Goal: Information Seeking & Learning: Find specific fact

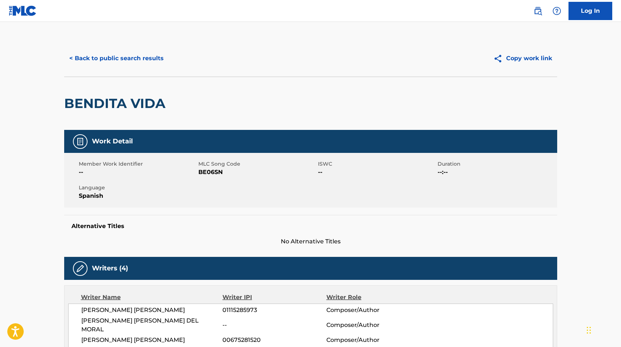
drag, startPoint x: 0, startPoint y: 0, endPoint x: 120, endPoint y: 67, distance: 136.9
click at [120, 67] on button "< Back to public search results" at bounding box center [116, 58] width 105 height 18
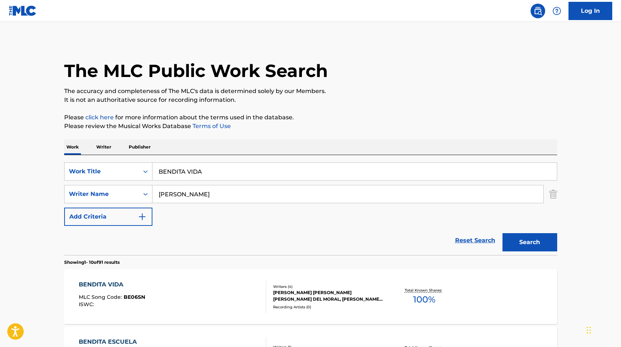
scroll to position [71, 0]
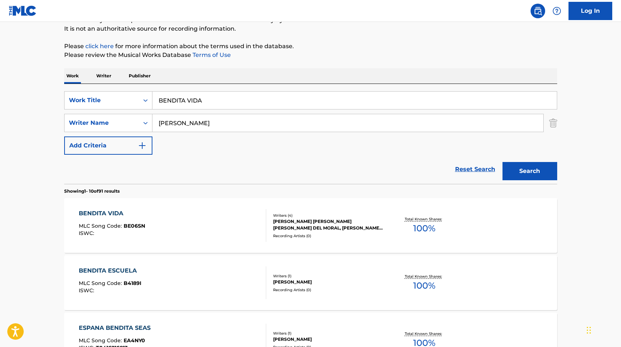
click at [194, 93] on input "BENDITA VIDA" at bounding box center [354, 99] width 404 height 17
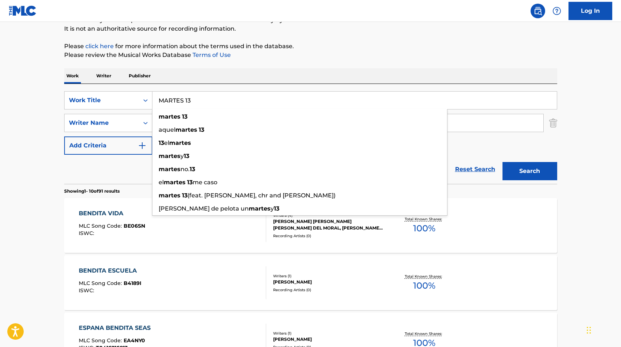
type input "MARTES 13"
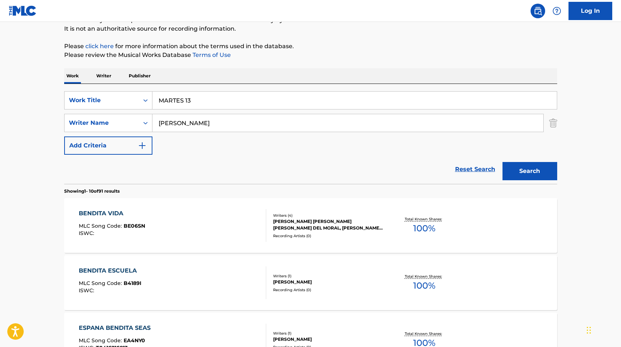
click at [180, 118] on input "[PERSON_NAME]" at bounding box center [347, 122] width 391 height 17
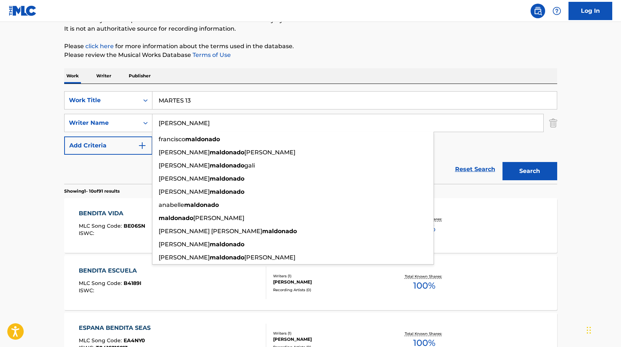
type input "[PERSON_NAME]"
click at [502, 162] on button "Search" at bounding box center [529, 171] width 55 height 18
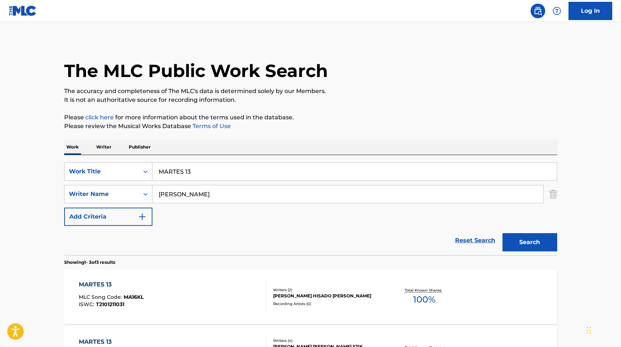
click at [3, 196] on main "The MLC Public Work Search The accuracy and completeness of The MLC's data is d…" at bounding box center [310, 249] width 621 height 454
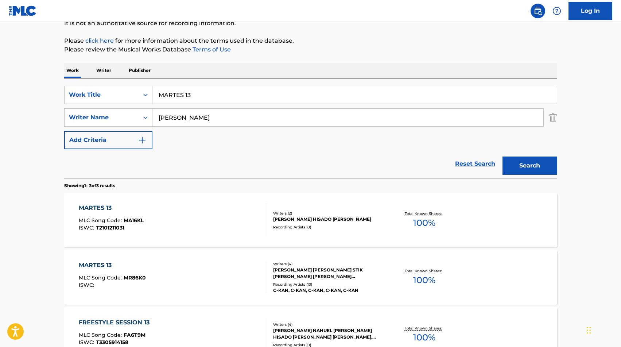
scroll to position [89, 0]
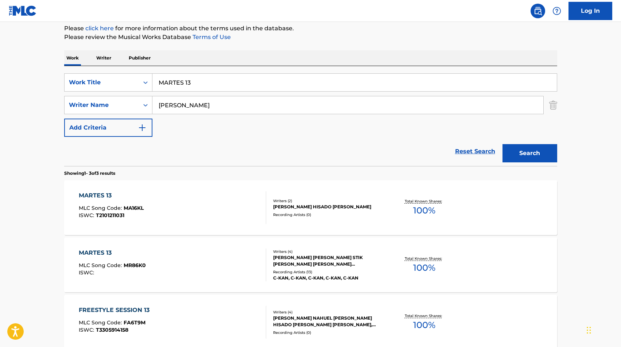
click at [287, 252] on div "Writers ( 4 )" at bounding box center [328, 251] width 110 height 5
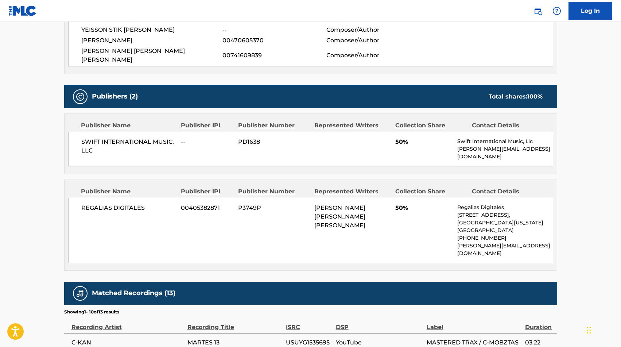
scroll to position [265, 0]
